Goal: Check status

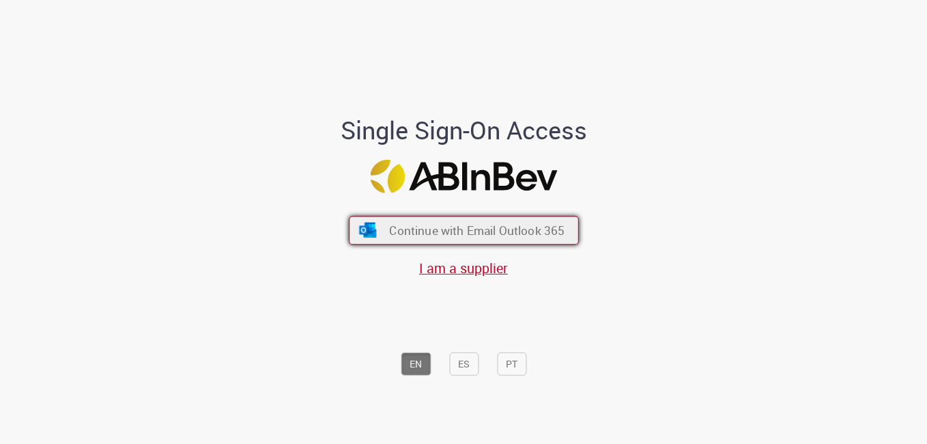
click at [445, 226] on span "Continue with Email Outlook 365" at bounding box center [476, 230] width 175 height 16
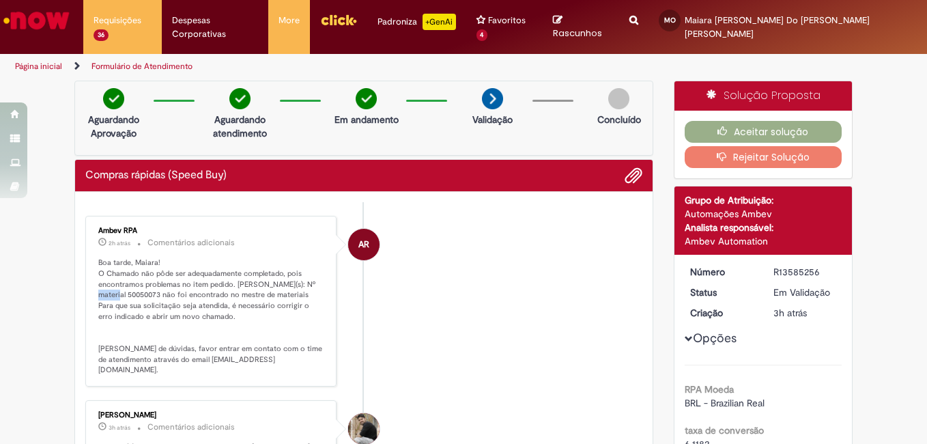
drag, startPoint x: 93, startPoint y: 283, endPoint x: 120, endPoint y: 283, distance: 27.3
click at [120, 283] on p "Boa tarde, Maiara! O Chamado não pôde ser adequadamente completado, pois encont…" at bounding box center [211, 316] width 227 height 118
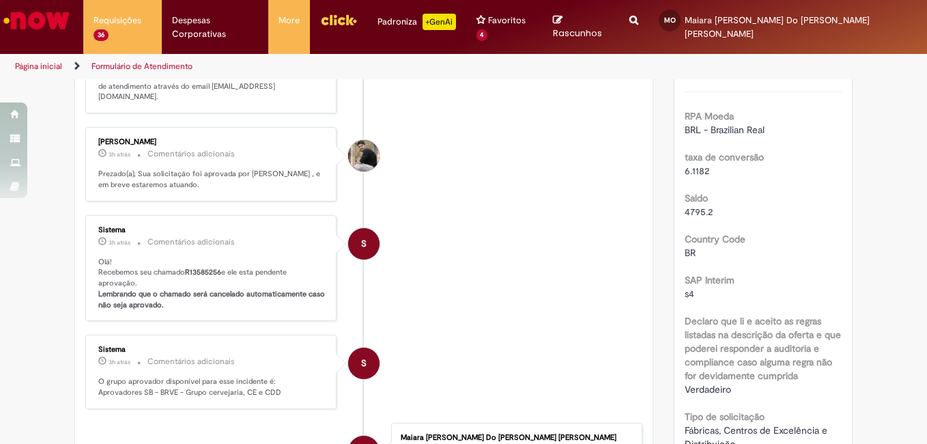
scroll to position [68, 0]
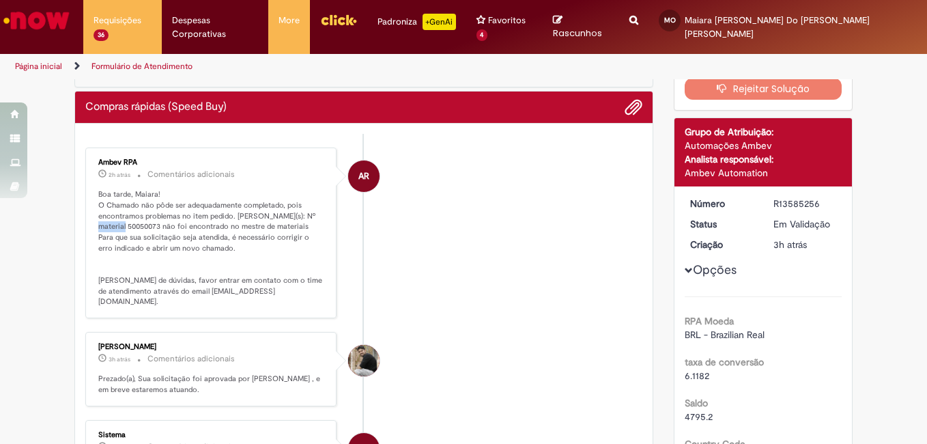
drag, startPoint x: 126, startPoint y: 212, endPoint x: 93, endPoint y: 214, distance: 32.8
click at [98, 214] on p "Boa tarde, Maiara! O Chamado não pôde ser adequadamente completado, pois encont…" at bounding box center [211, 248] width 227 height 118
copy p "50050073"
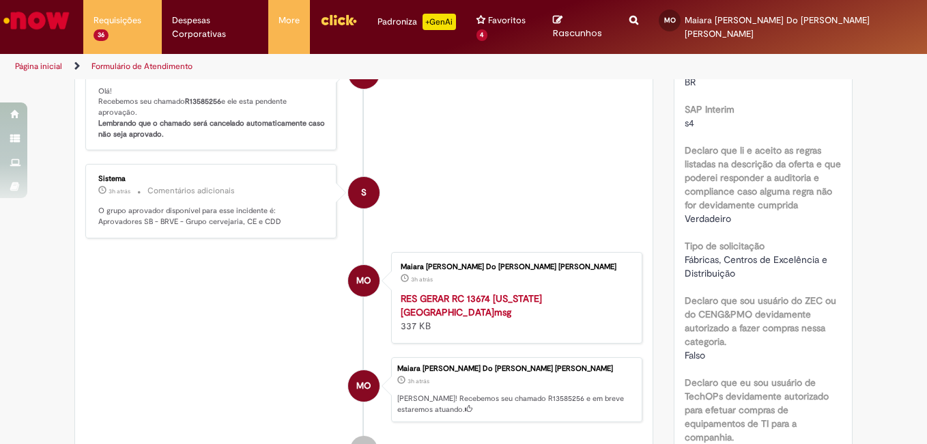
scroll to position [102, 0]
